Goal: Navigation & Orientation: Find specific page/section

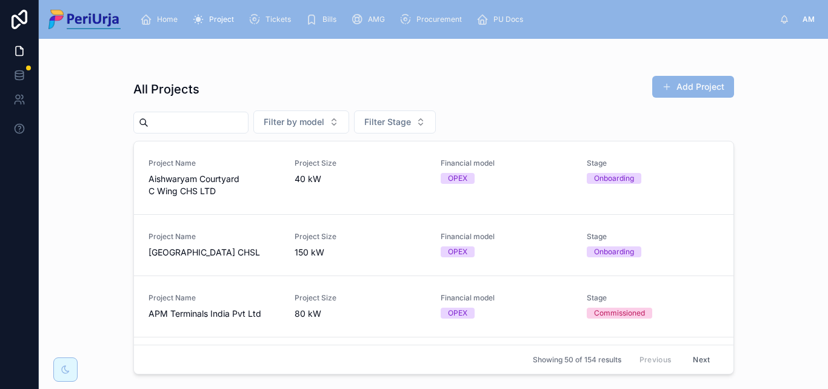
click at [252, 80] on div "All Projects Add Project" at bounding box center [433, 89] width 601 height 28
click at [167, 124] on input "text" at bounding box center [198, 122] width 99 height 17
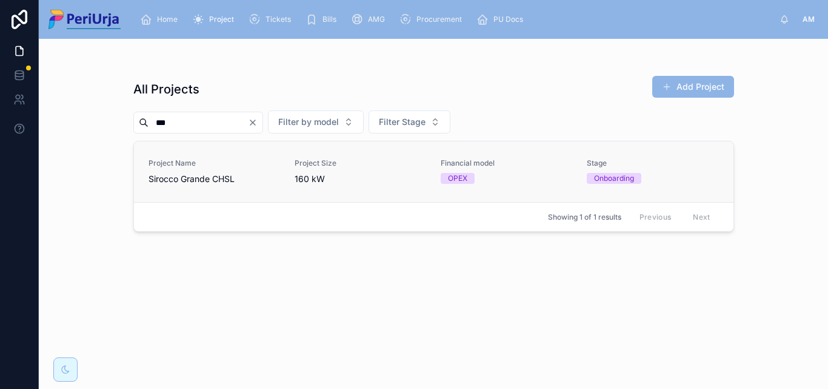
type input "***"
click at [172, 166] on span "Project Name" at bounding box center [215, 163] width 132 height 10
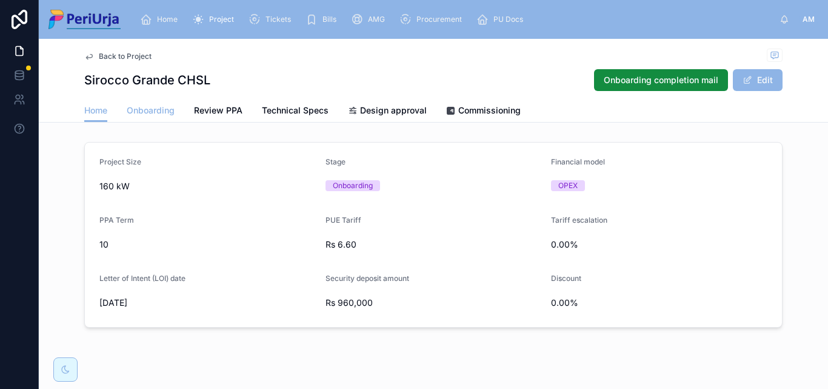
click at [152, 112] on span "Onboarding" at bounding box center [151, 110] width 48 height 12
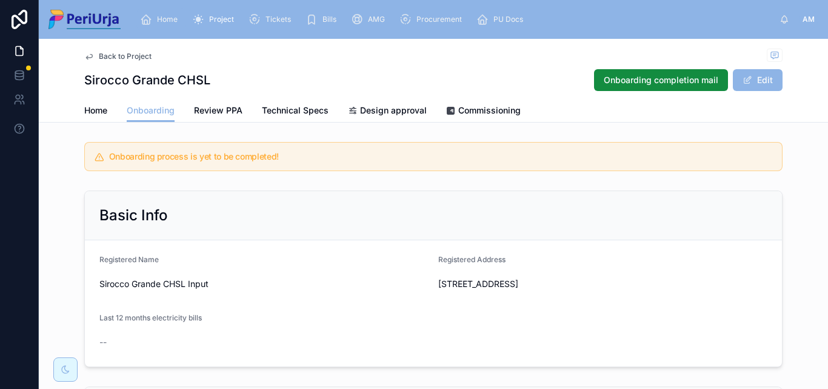
click at [175, 14] on div "Home" at bounding box center [161, 19] width 42 height 19
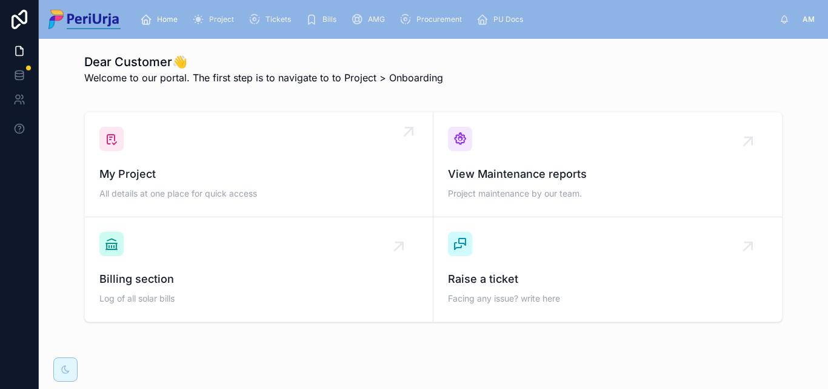
click at [130, 148] on div "My Project All details at one place for quick access" at bounding box center [258, 164] width 319 height 75
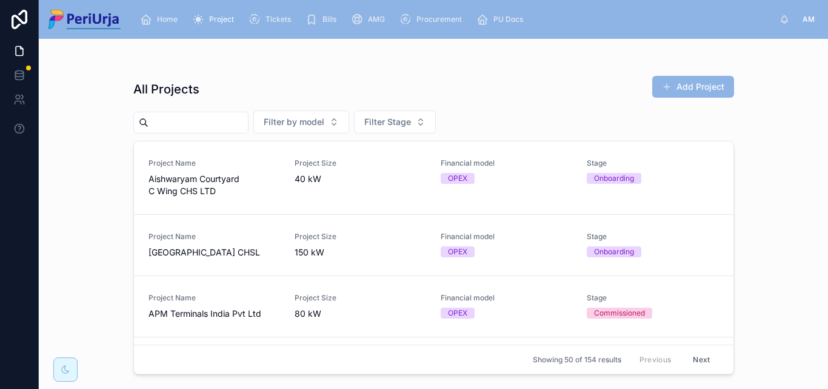
click at [168, 126] on input "text" at bounding box center [198, 122] width 99 height 17
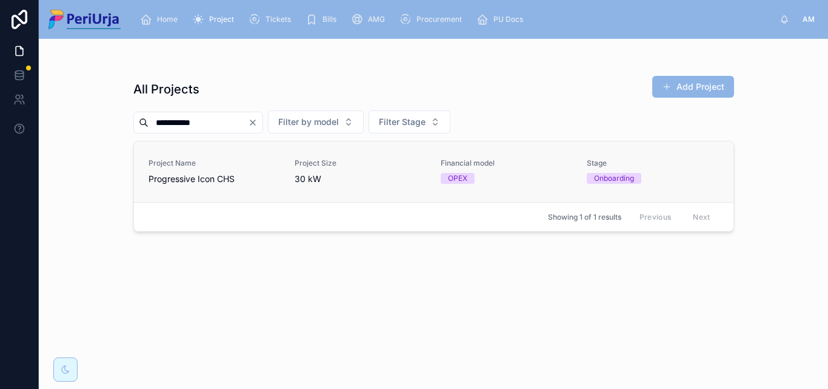
type input "**********"
click at [187, 176] on span "Progressive Icon CHS" at bounding box center [215, 179] width 132 height 12
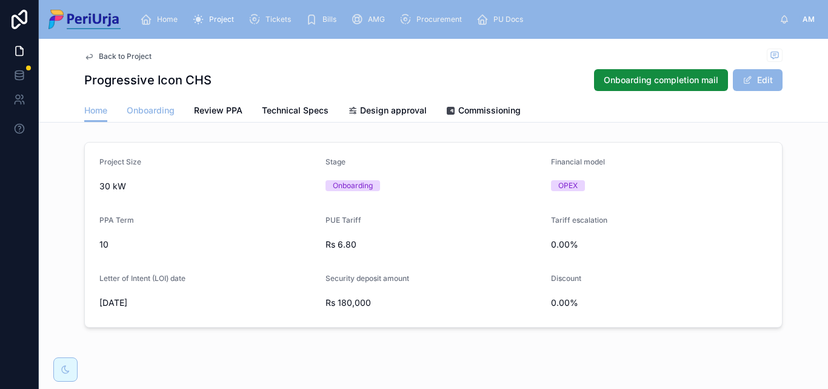
click at [142, 107] on span "Onboarding" at bounding box center [151, 110] width 48 height 12
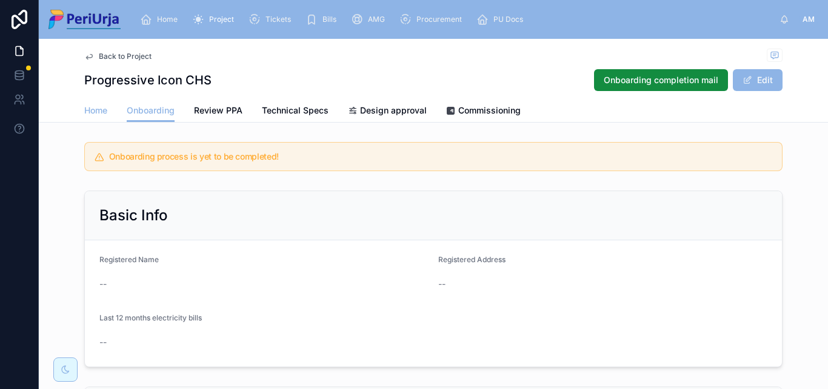
click at [93, 115] on span "Home" at bounding box center [95, 110] width 23 height 12
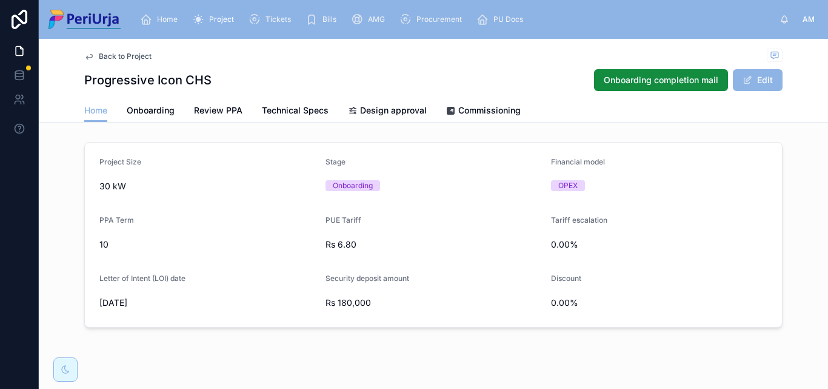
click at [161, 18] on span "Home" at bounding box center [167, 20] width 21 height 10
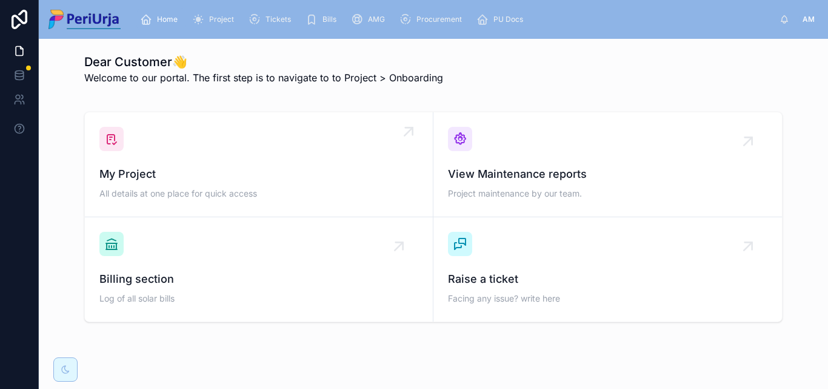
click at [174, 167] on span "My Project" at bounding box center [258, 174] width 319 height 17
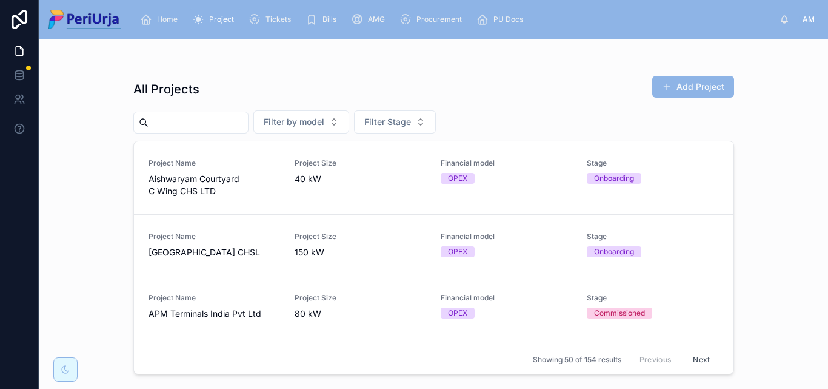
click at [221, 114] on input "text" at bounding box center [198, 122] width 99 height 17
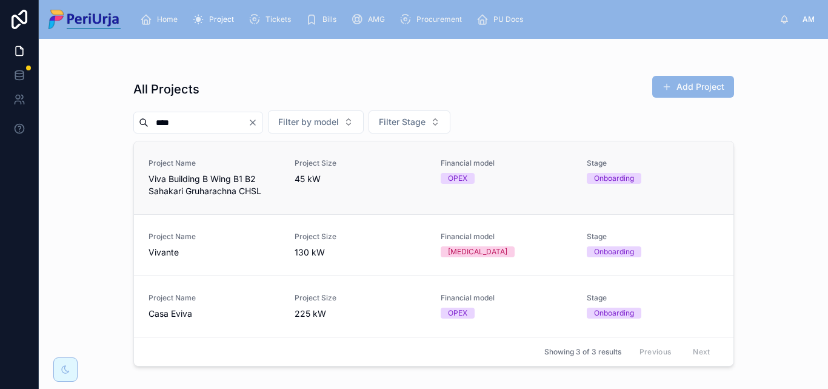
type input "****"
click at [229, 184] on span "Viva Building B Wing B1 B2 Sahakari Gruharachna CHSL" at bounding box center [215, 185] width 132 height 24
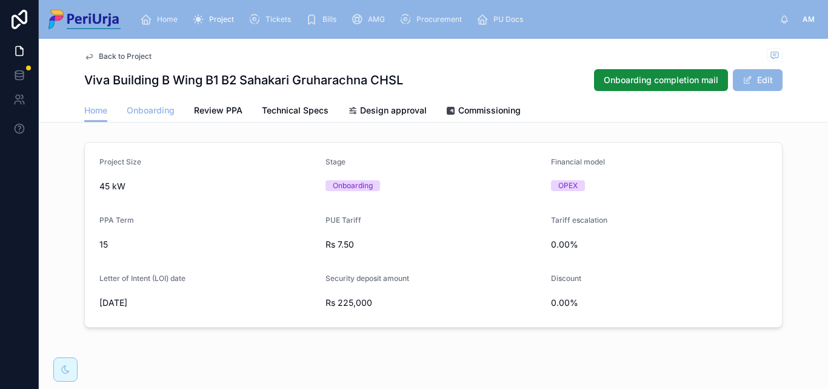
click at [139, 109] on span "Onboarding" at bounding box center [151, 110] width 48 height 12
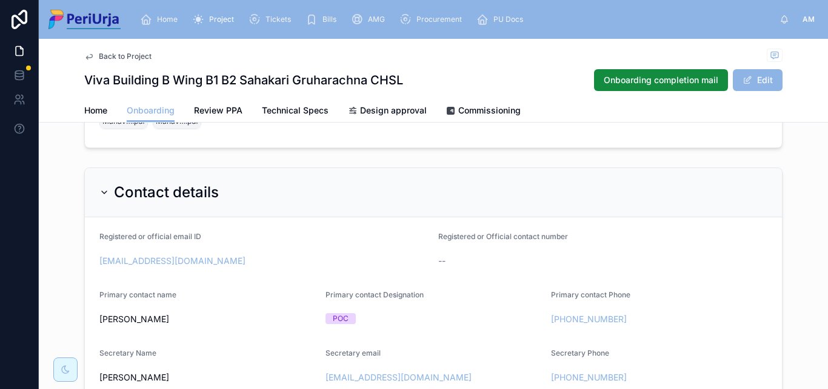
scroll to position [85, 0]
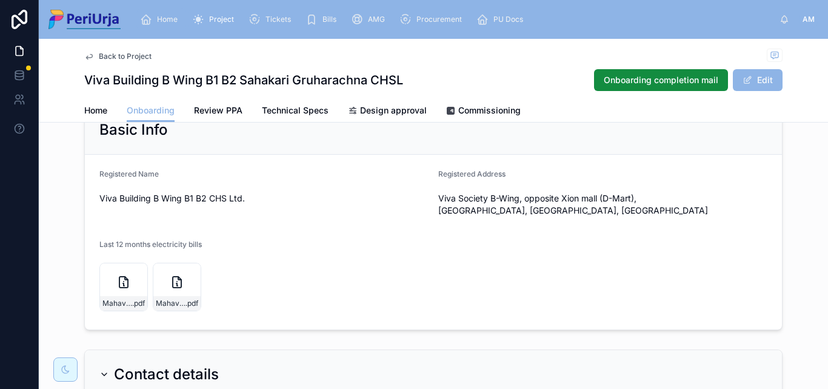
click at [174, 18] on span "Home" at bounding box center [167, 20] width 21 height 10
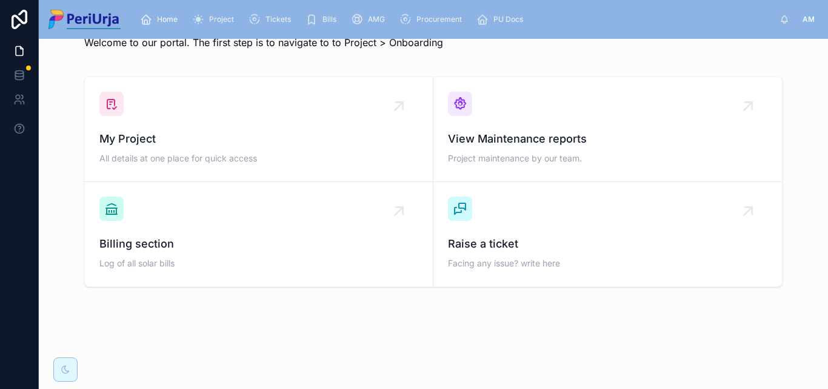
scroll to position [35, 0]
click at [195, 149] on div "My Project All details at one place for quick access" at bounding box center [258, 148] width 319 height 36
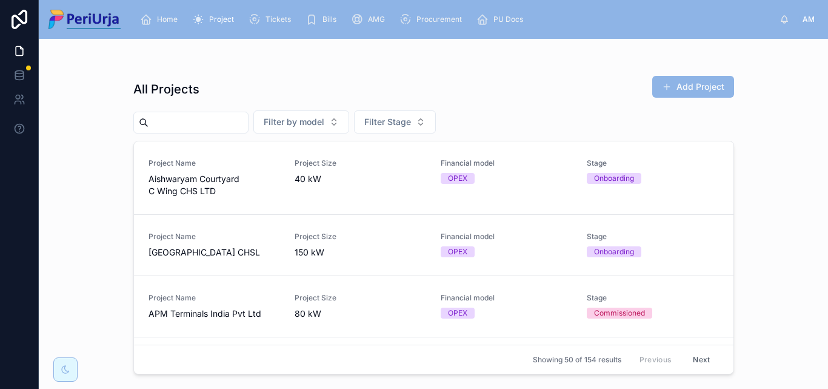
drag, startPoint x: 239, startPoint y: 110, endPoint x: 177, endPoint y: 124, distance: 63.9
click at [176, 124] on input "text" at bounding box center [198, 122] width 99 height 17
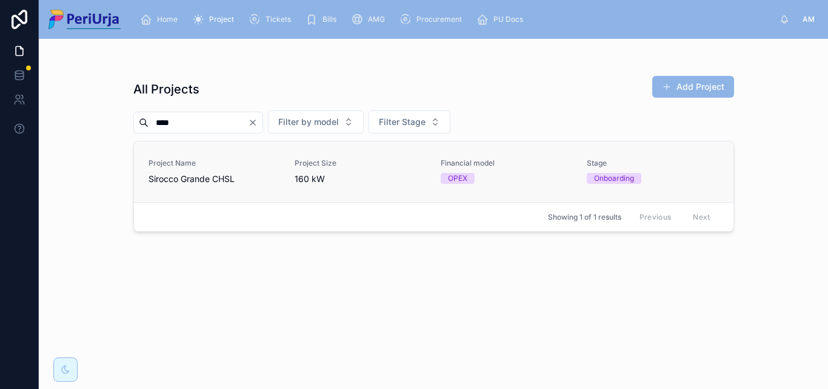
type input "****"
click at [203, 176] on span "Sirocco Grande CHSL" at bounding box center [215, 179] width 132 height 12
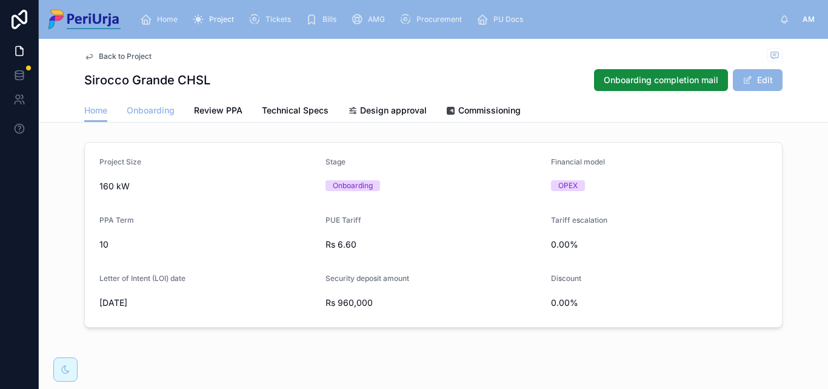
click at [132, 110] on span "Onboarding" at bounding box center [151, 110] width 48 height 12
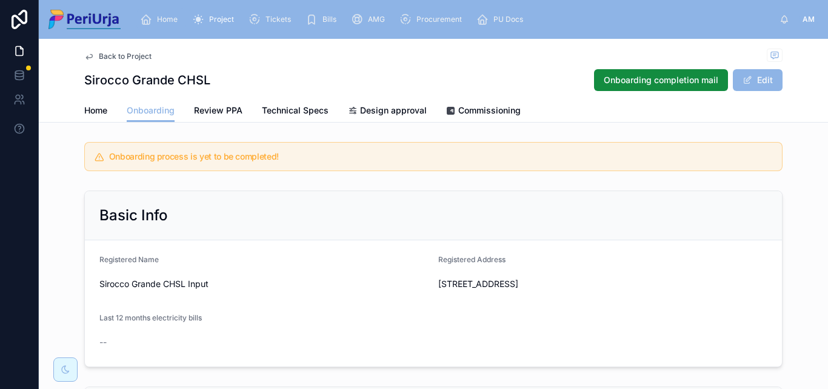
click at [158, 13] on div "Home" at bounding box center [161, 19] width 42 height 19
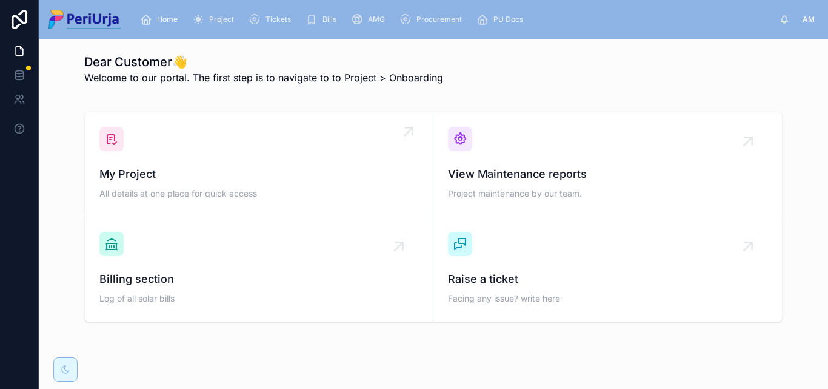
click at [187, 159] on div "My Project All details at one place for quick access" at bounding box center [258, 164] width 319 height 75
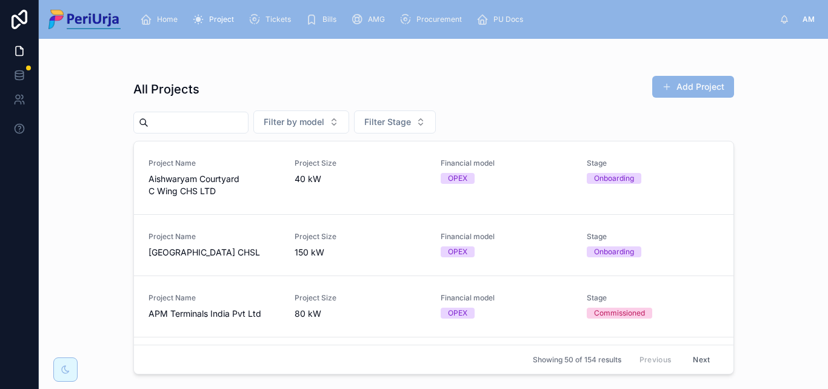
click at [179, 122] on input "text" at bounding box center [198, 122] width 99 height 17
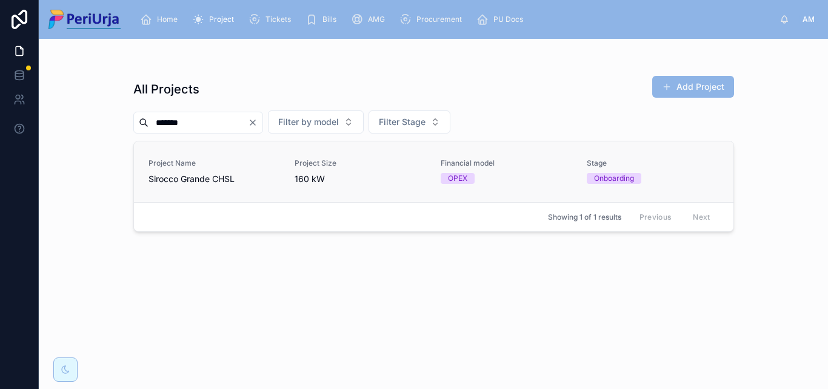
type input "*******"
click at [196, 169] on div "Project Name [PERSON_NAME] CHSL" at bounding box center [215, 171] width 132 height 27
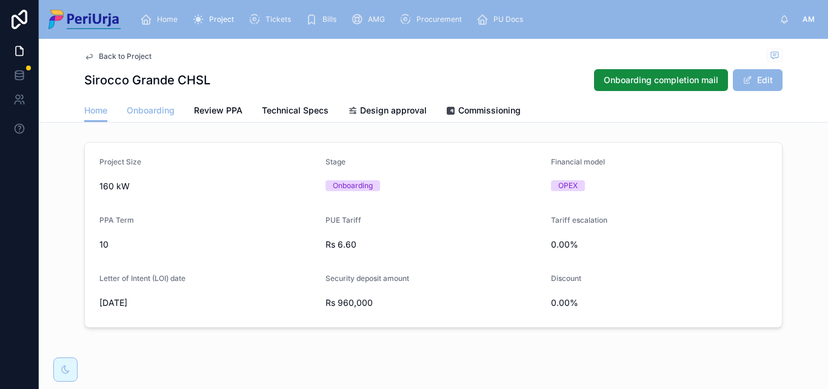
click at [159, 106] on span "Onboarding" at bounding box center [151, 110] width 48 height 12
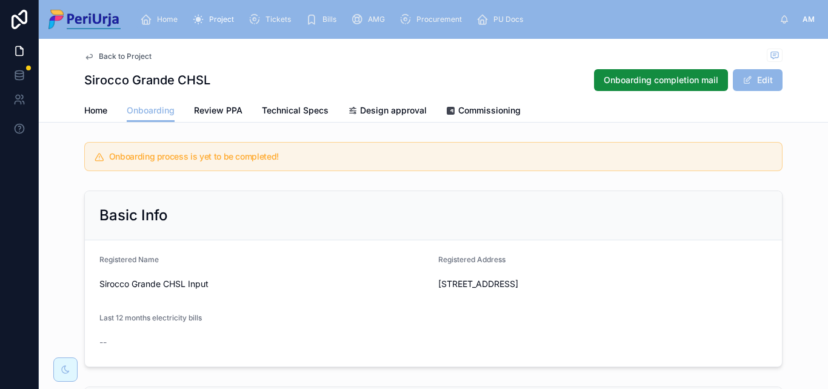
click at [157, 13] on div "Home" at bounding box center [161, 19] width 42 height 19
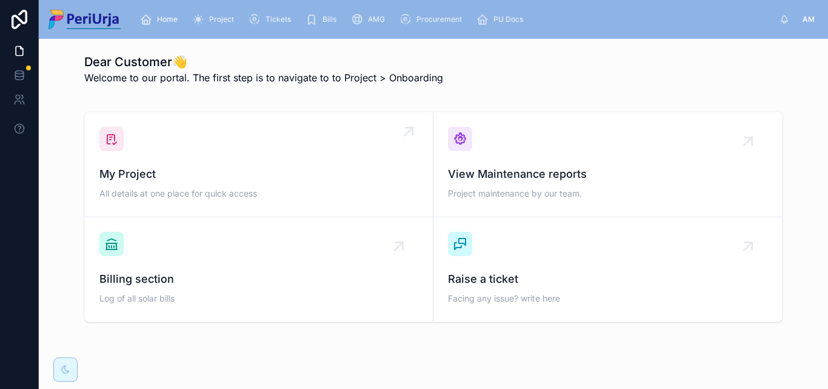
click at [161, 127] on div "My Project All details at one place for quick access" at bounding box center [258, 164] width 319 height 75
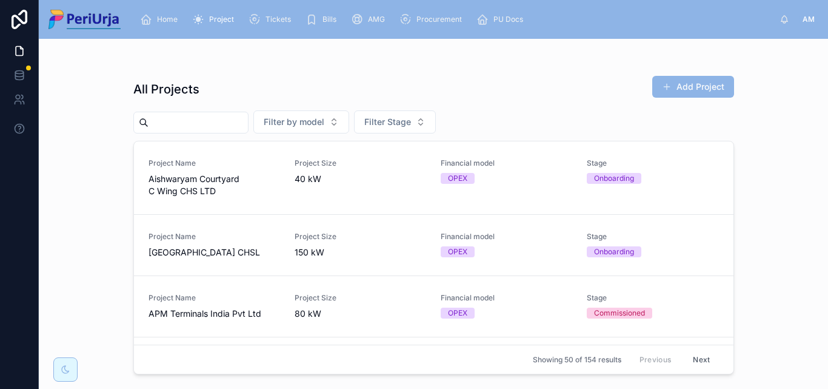
click at [155, 122] on input "text" at bounding box center [198, 122] width 99 height 17
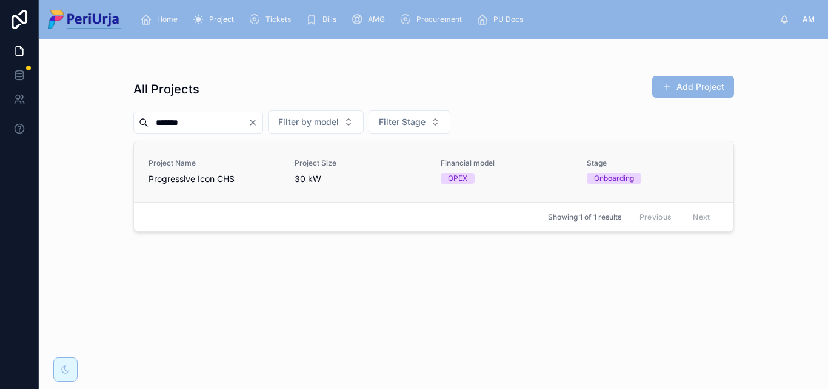
type input "*******"
click at [199, 178] on span "Progressive Icon CHS" at bounding box center [215, 179] width 132 height 12
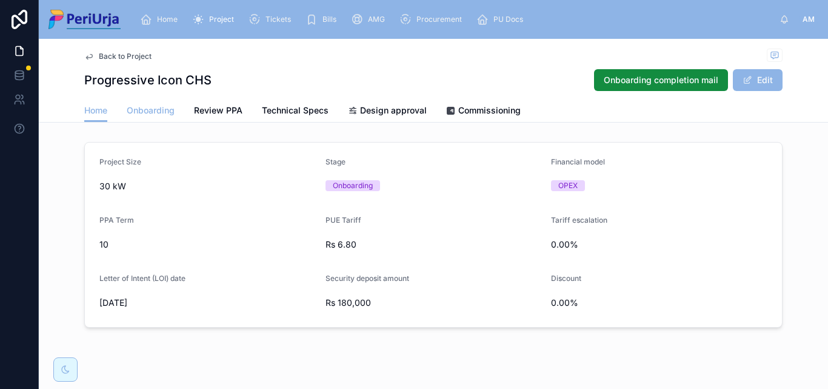
click at [139, 107] on span "Onboarding" at bounding box center [151, 110] width 48 height 12
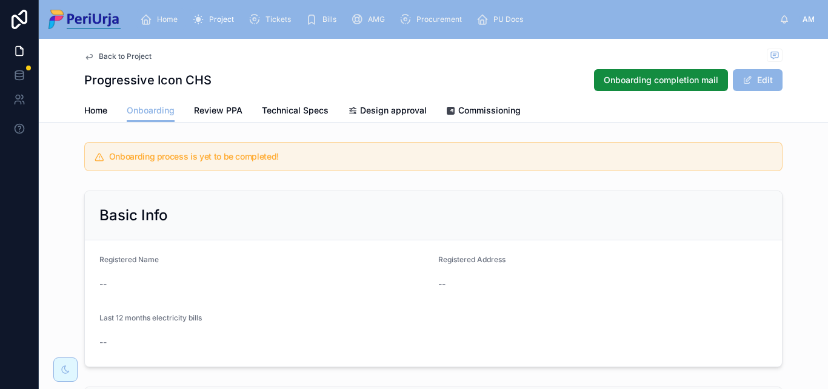
click at [156, 13] on div "Home" at bounding box center [161, 19] width 42 height 19
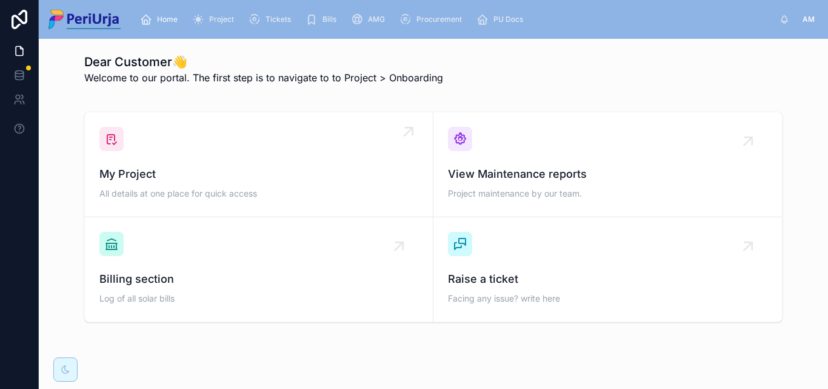
click at [145, 169] on span "My Project" at bounding box center [258, 174] width 319 height 17
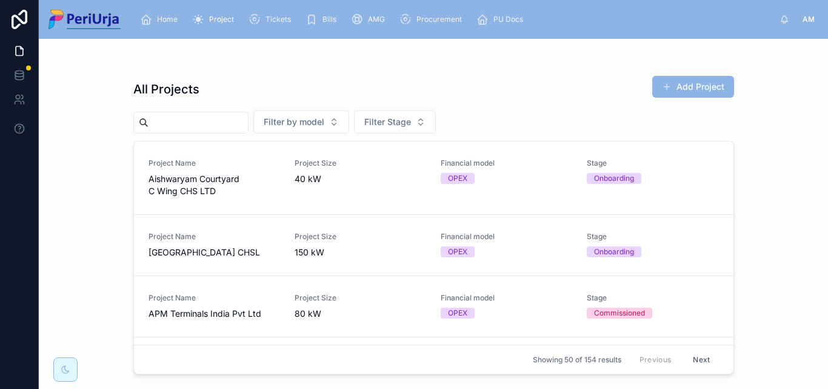
drag, startPoint x: 110, startPoint y: 130, endPoint x: 196, endPoint y: 130, distance: 86.1
click at [153, 124] on input "text" at bounding box center [198, 122] width 99 height 17
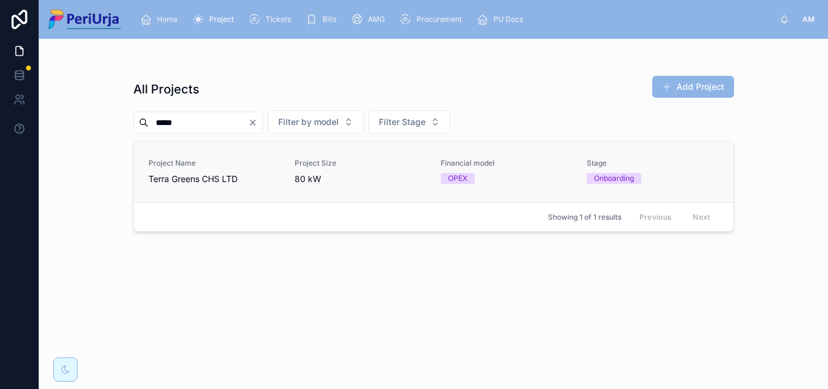
type input "*****"
click at [206, 180] on span "Terra Greens CHS LTD" at bounding box center [215, 179] width 132 height 12
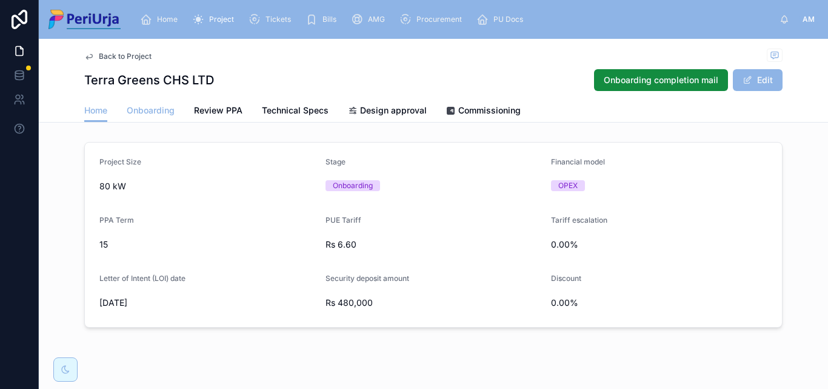
click at [136, 114] on span "Onboarding" at bounding box center [151, 110] width 48 height 12
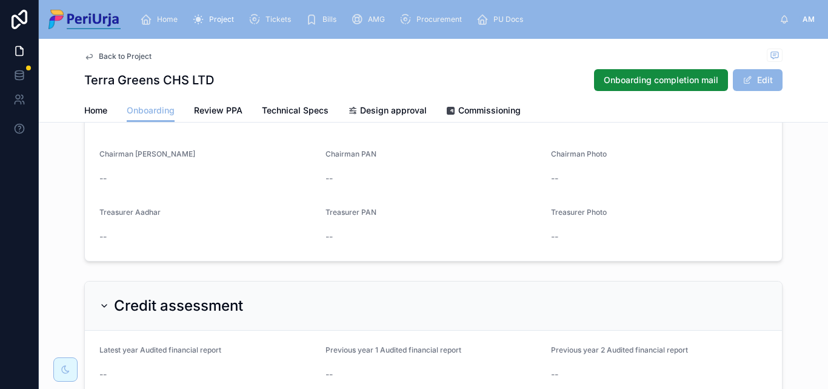
scroll to position [1055, 0]
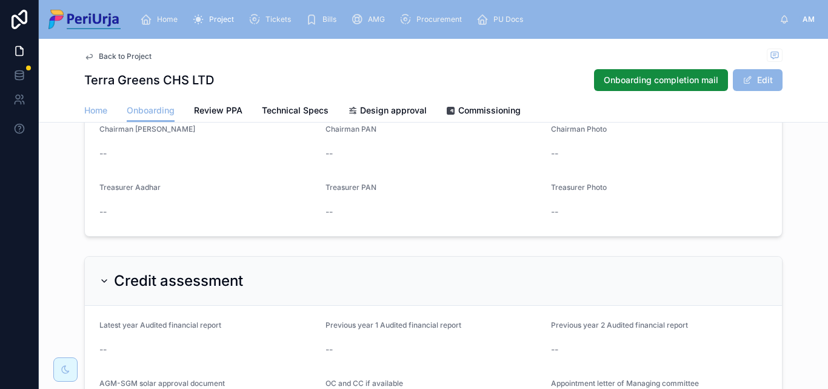
click at [100, 113] on span "Home" at bounding box center [95, 110] width 23 height 12
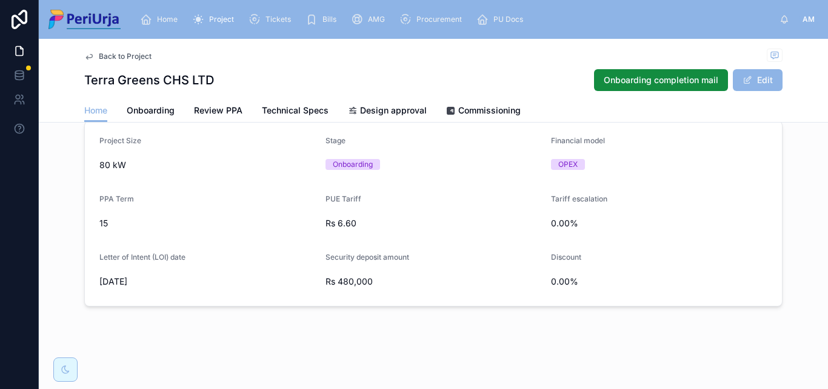
scroll to position [21, 0]
click at [155, 106] on span "Onboarding" at bounding box center [151, 110] width 48 height 12
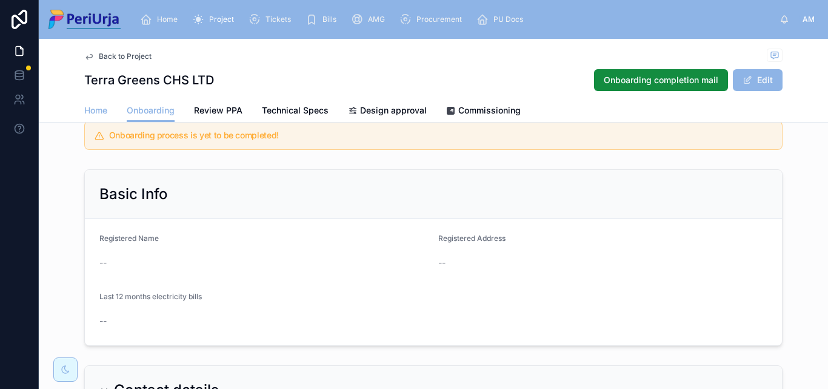
click at [92, 112] on span "Home" at bounding box center [95, 110] width 23 height 12
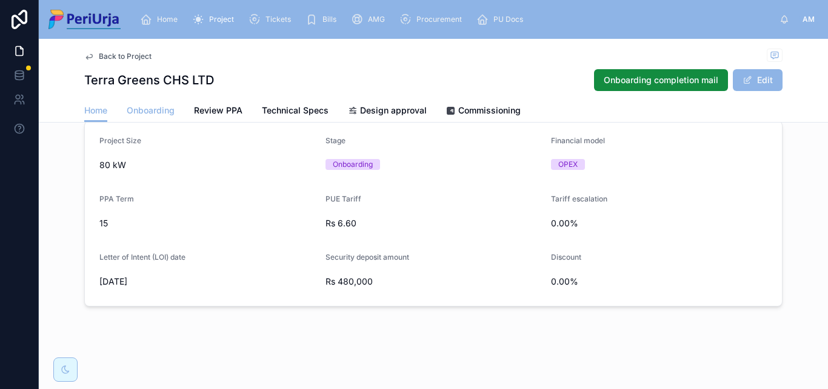
click at [138, 115] on span "Onboarding" at bounding box center [151, 110] width 48 height 12
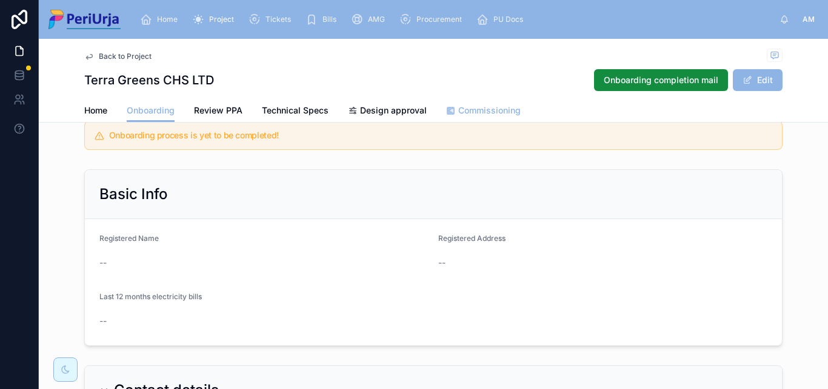
click at [504, 116] on link "Commissioning" at bounding box center [483, 111] width 75 height 24
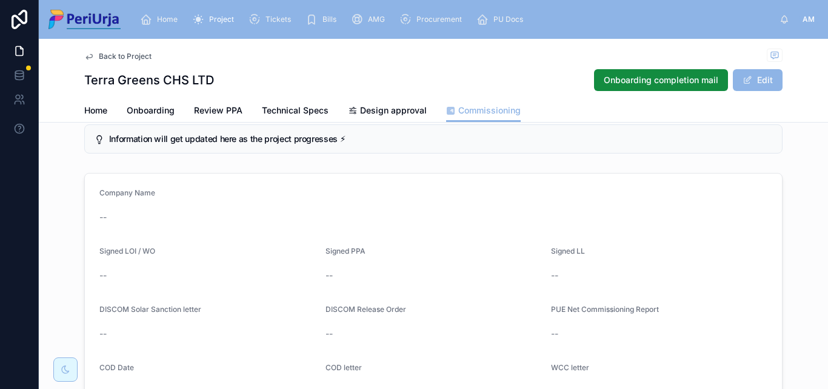
scroll to position [21, 0]
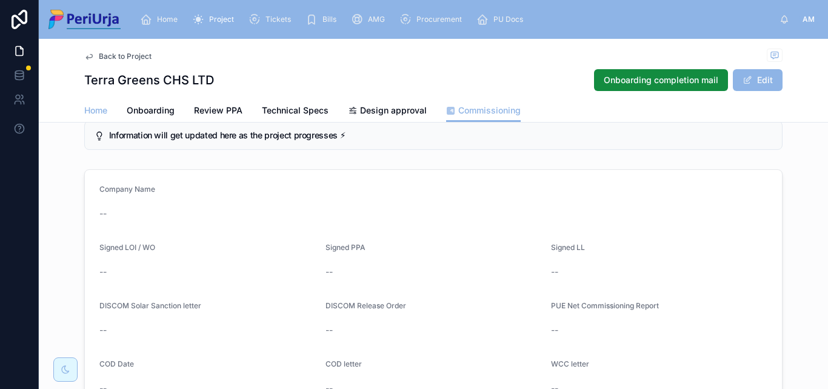
click at [84, 111] on span "Home" at bounding box center [95, 110] width 23 height 12
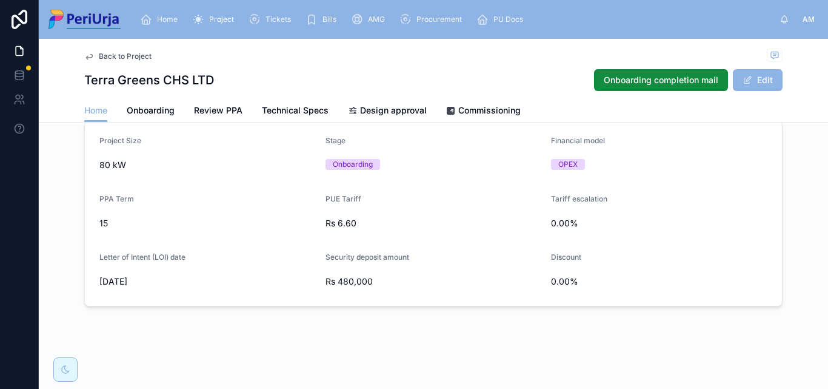
click at [167, 17] on span "Home" at bounding box center [167, 20] width 21 height 10
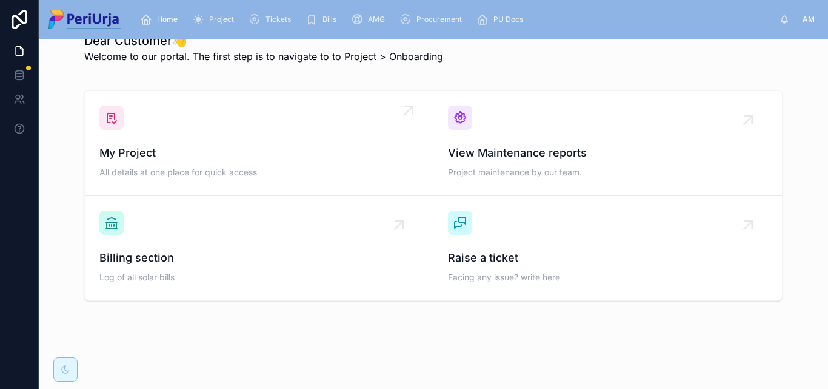
click at [168, 143] on div "My Project All details at one place for quick access" at bounding box center [258, 142] width 319 height 75
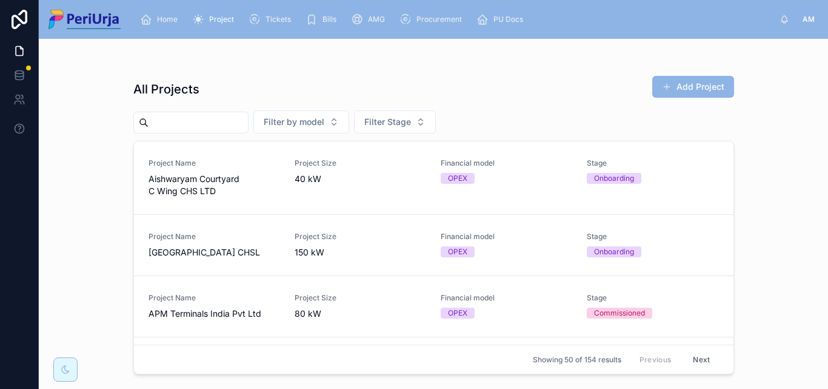
click at [169, 121] on input "text" at bounding box center [198, 122] width 99 height 17
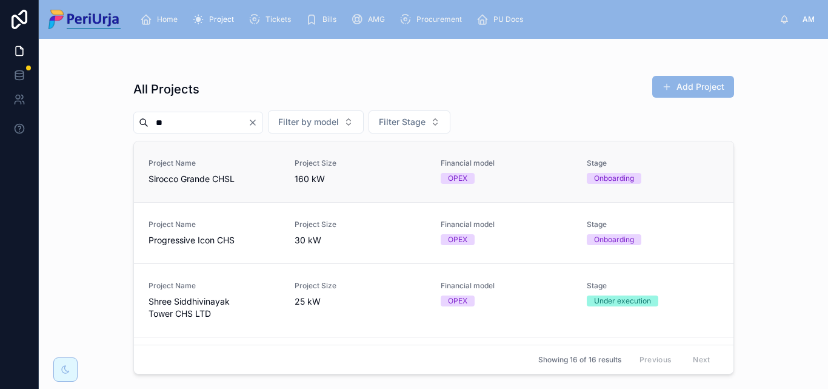
type input "**"
click at [189, 191] on link "Project Name [PERSON_NAME] CHSL Project Size 160 kW Financial model OPEX Stage …" at bounding box center [434, 171] width 600 height 61
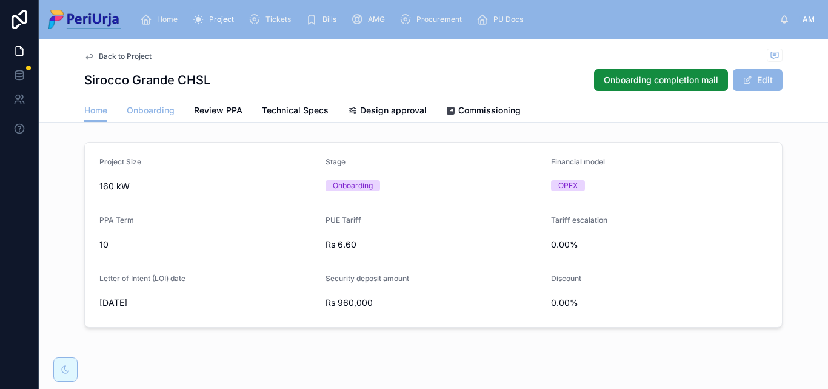
click at [150, 109] on span "Onboarding" at bounding box center [151, 110] width 48 height 12
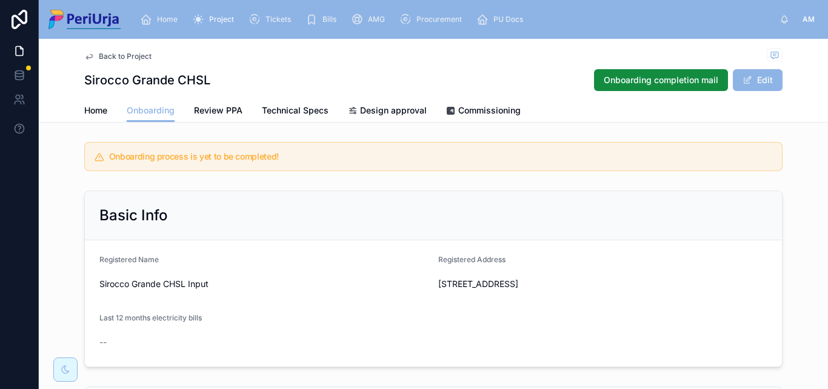
click at [166, 22] on span "Home" at bounding box center [167, 20] width 21 height 10
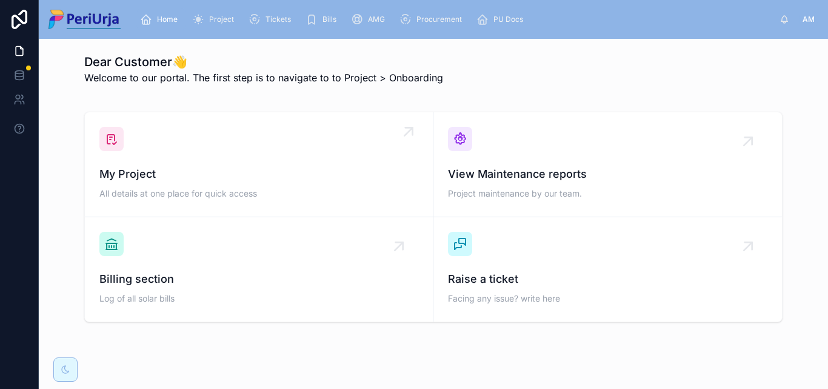
click at [160, 157] on div "My Project All details at one place for quick access" at bounding box center [258, 164] width 319 height 75
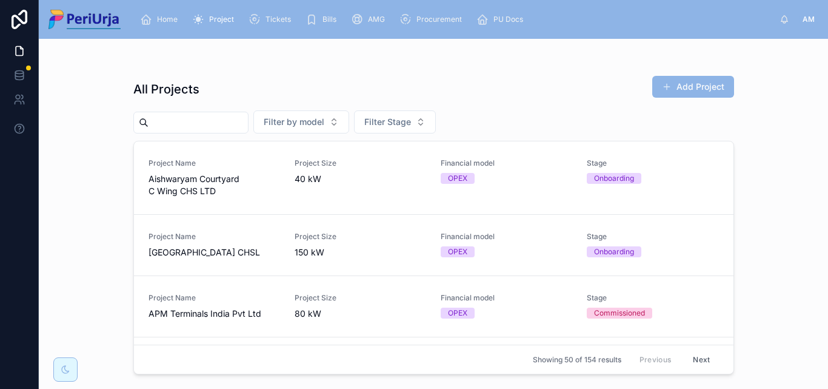
click at [187, 124] on input "text" at bounding box center [198, 122] width 99 height 17
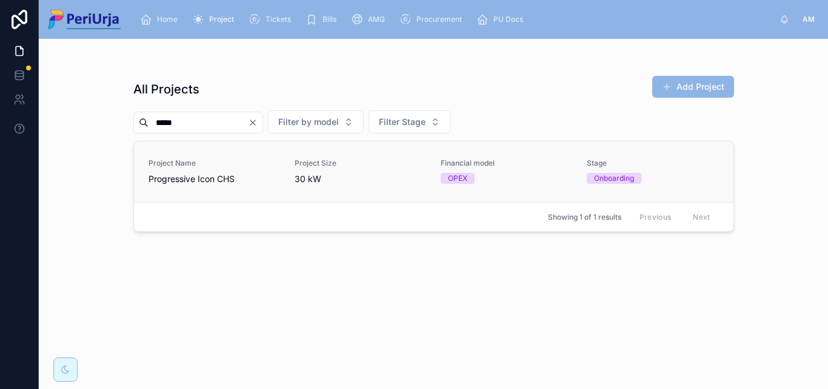
type input "*****"
click at [192, 169] on div "Project Name Progressive Icon CHS" at bounding box center [215, 171] width 132 height 27
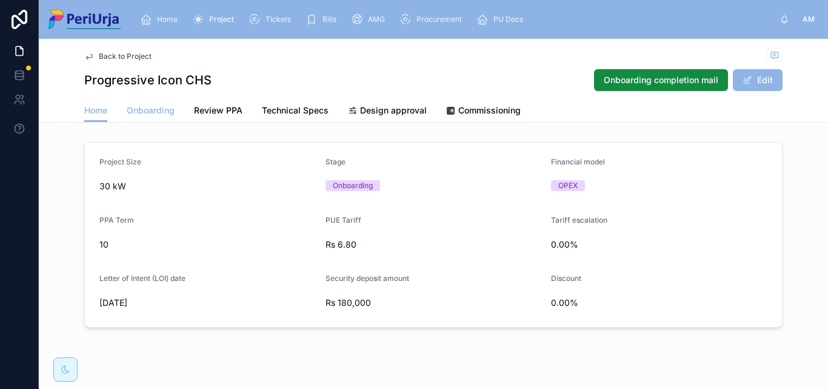
click at [163, 110] on span "Onboarding" at bounding box center [151, 110] width 48 height 12
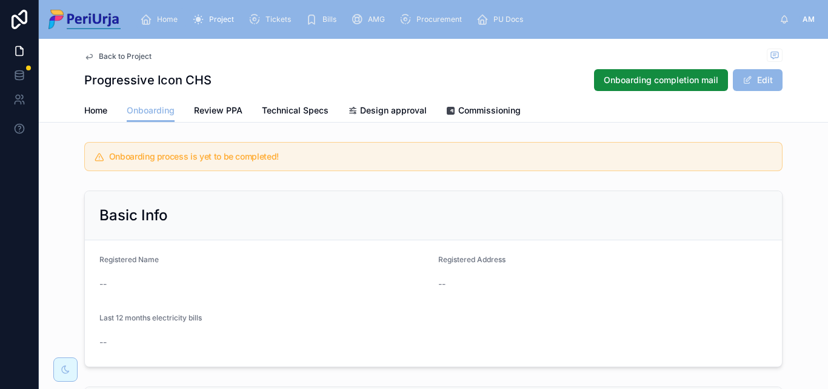
click at [170, 23] on span "Home" at bounding box center [167, 20] width 21 height 10
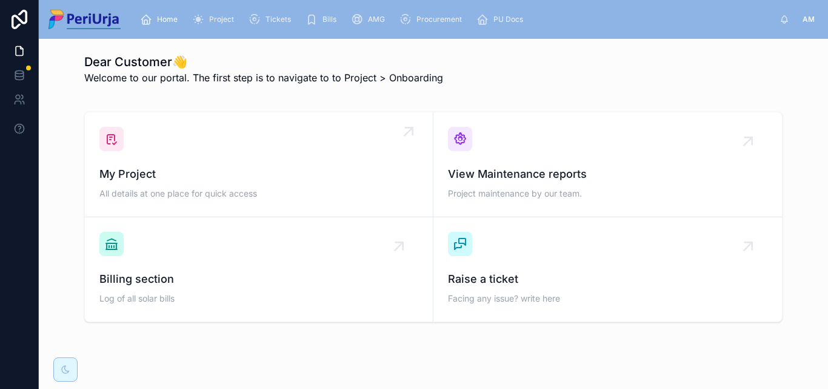
click at [184, 126] on link "My Project All details at one place for quick access" at bounding box center [259, 164] width 349 height 105
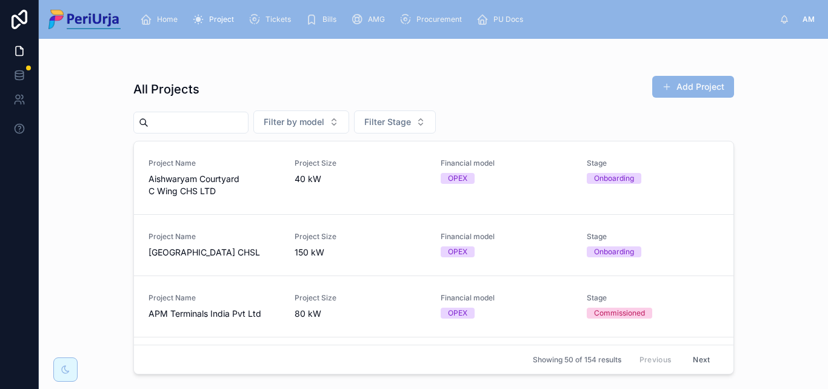
click at [190, 125] on input "text" at bounding box center [198, 122] width 99 height 17
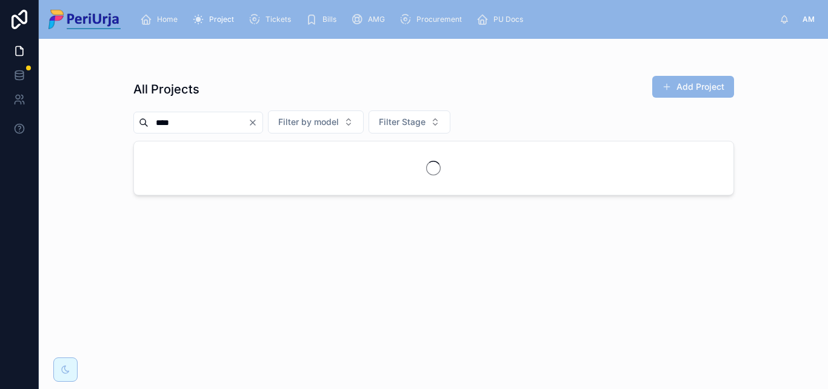
type input "****"
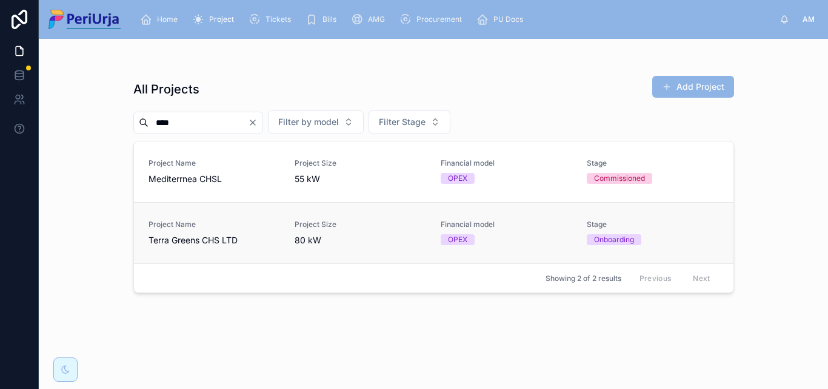
click at [190, 216] on link "Project Name Terra Greens CHS LTD Project Size 80 kW Financial model OPEX Stage…" at bounding box center [434, 232] width 600 height 61
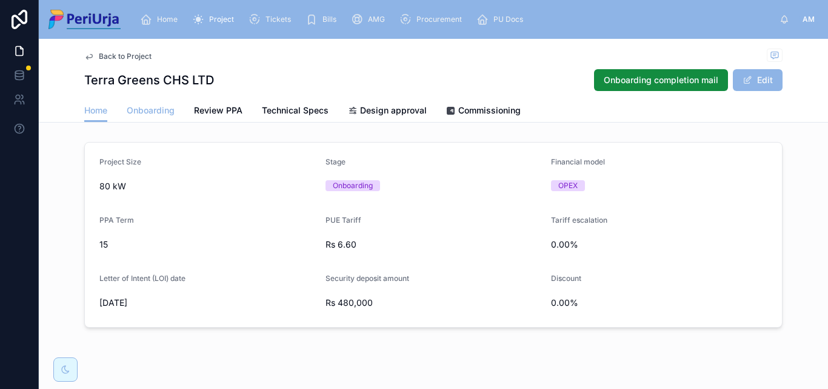
click at [143, 113] on span "Onboarding" at bounding box center [151, 110] width 48 height 12
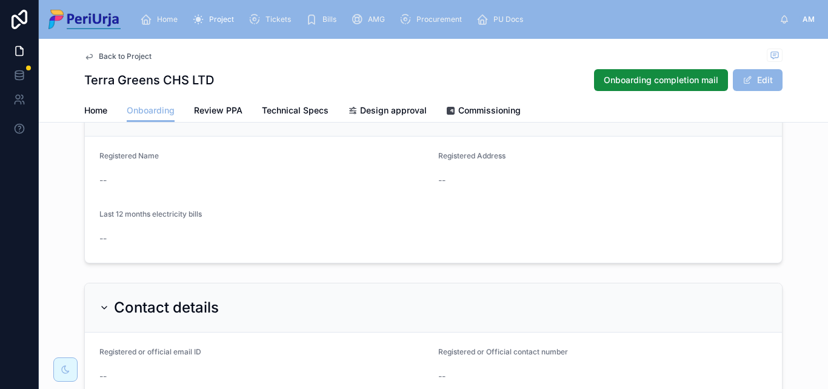
scroll to position [85, 0]
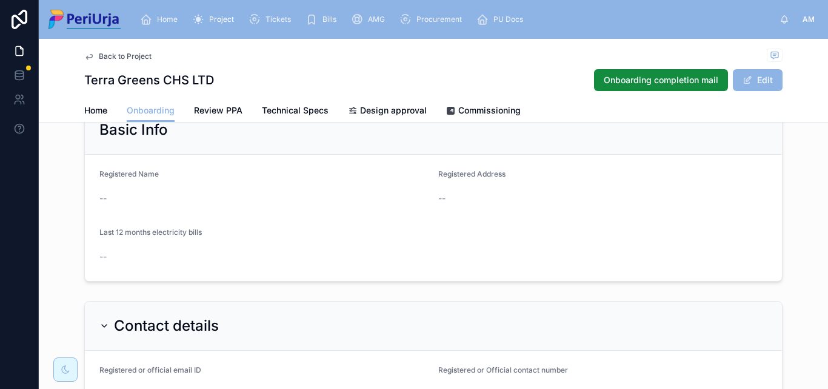
click at [162, 17] on span "Home" at bounding box center [167, 20] width 21 height 10
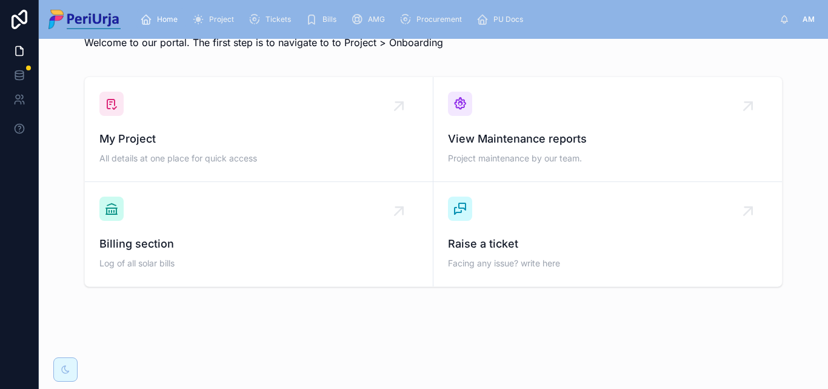
scroll to position [35, 0]
click at [178, 124] on div "My Project All details at one place for quick access" at bounding box center [258, 129] width 319 height 75
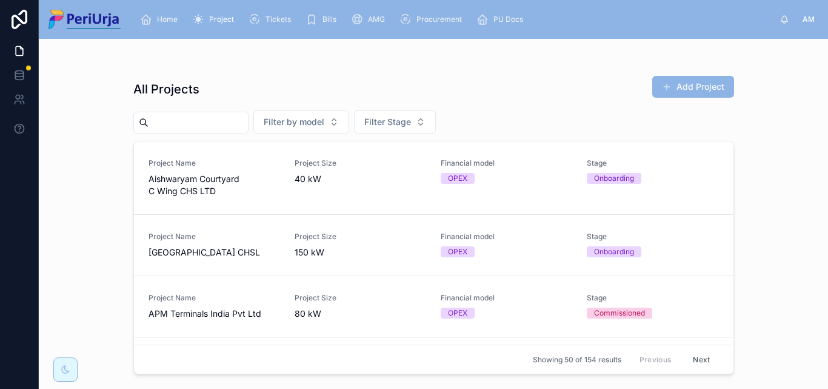
click at [165, 119] on input "text" at bounding box center [198, 122] width 99 height 17
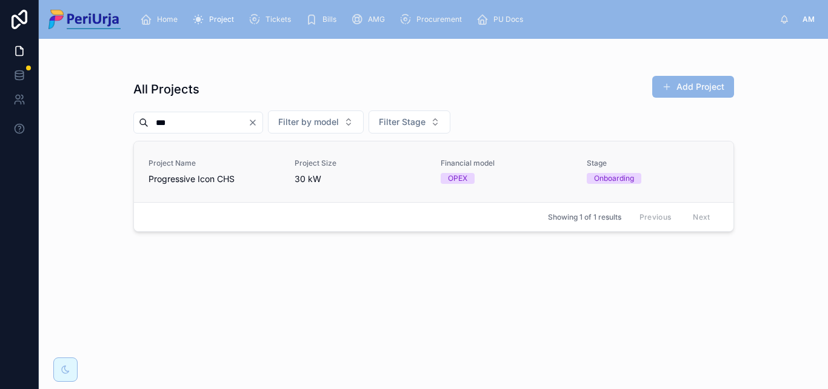
type input "***"
click at [170, 187] on link "Project Name Progressive Icon CHS Project Size 30 kW Financial model OPEX Stage…" at bounding box center [434, 171] width 600 height 61
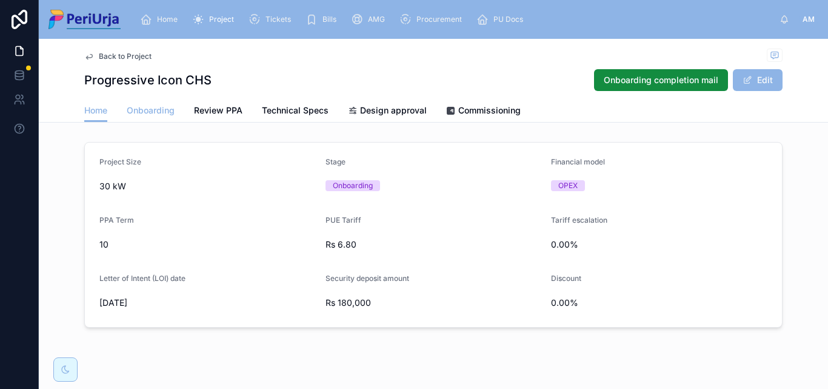
click at [152, 107] on span "Onboarding" at bounding box center [151, 110] width 48 height 12
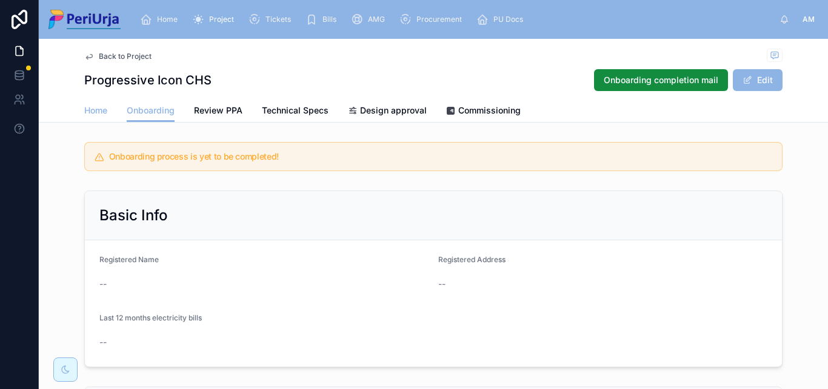
click at [92, 109] on span "Home" at bounding box center [95, 110] width 23 height 12
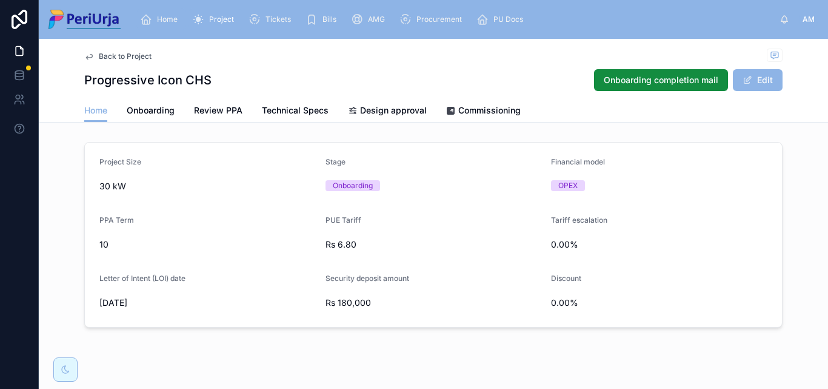
drag, startPoint x: 156, startPoint y: 15, endPoint x: 158, endPoint y: 21, distance: 6.3
click at [156, 15] on div "Home" at bounding box center [161, 19] width 42 height 19
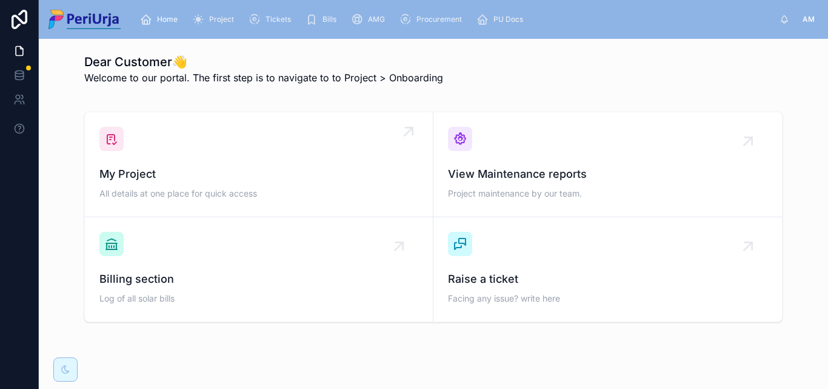
click at [144, 175] on span "My Project" at bounding box center [258, 174] width 319 height 17
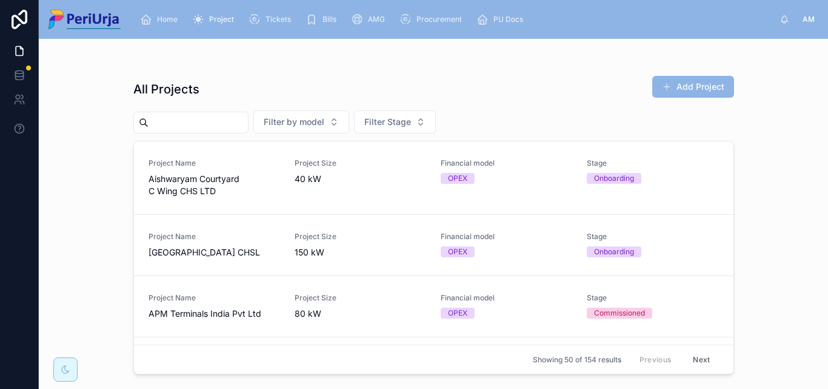
click at [249, 133] on div at bounding box center [190, 123] width 115 height 22
click at [228, 127] on input "text" at bounding box center [198, 122] width 99 height 17
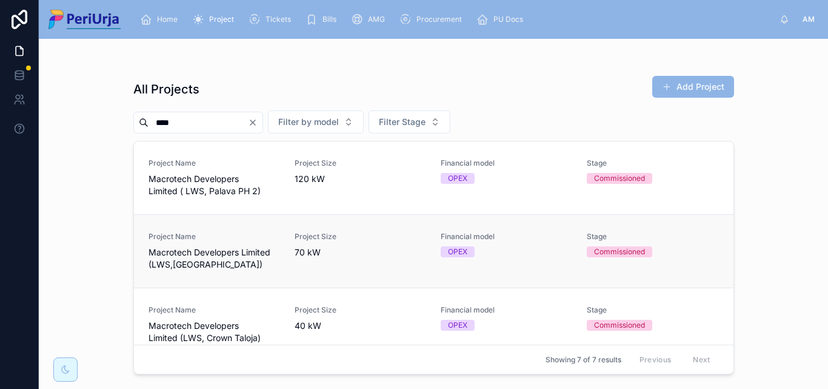
scroll to position [182, 0]
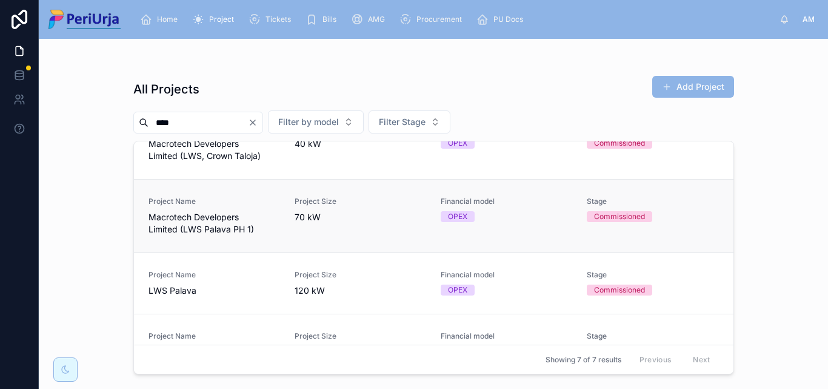
type input "***"
click at [198, 215] on span "Macrotech Developers Limited (LWS Palava PH 1)" at bounding box center [215, 223] width 132 height 24
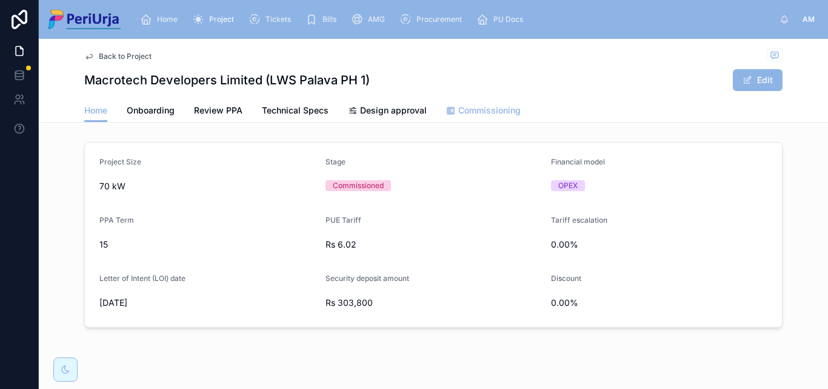
click at [477, 113] on span "Commissioning" at bounding box center [489, 110] width 62 height 12
